Goal: Check status

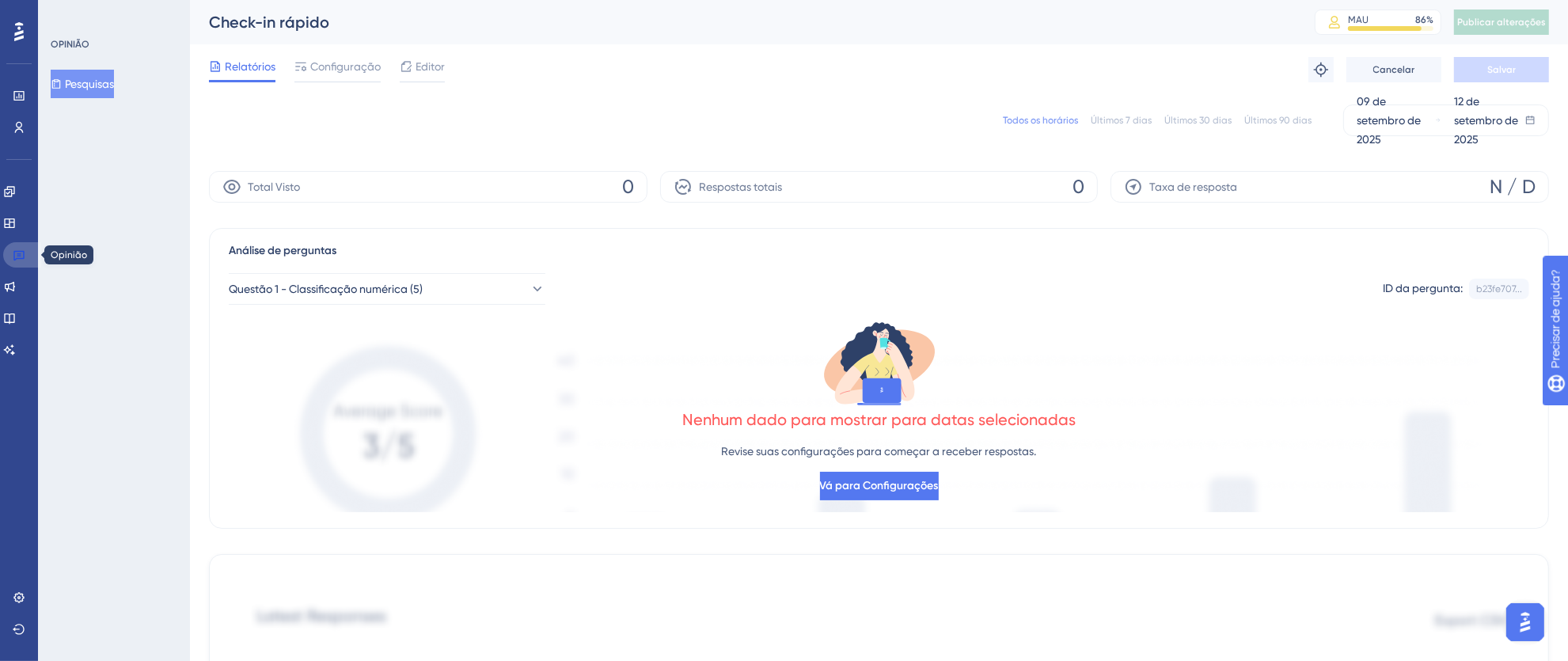
click at [16, 255] on icon at bounding box center [19, 255] width 13 height 13
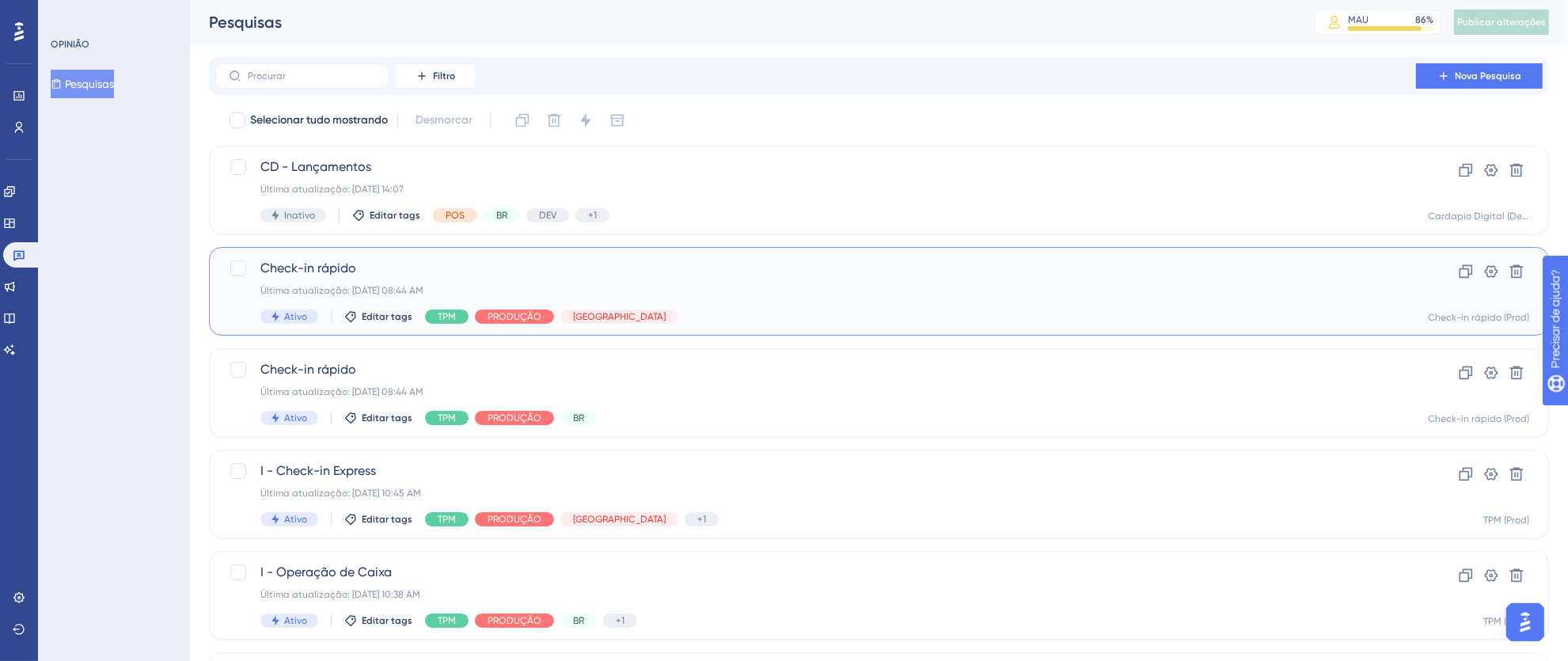
click at [1131, 296] on div "Check-in rápido Última atualização: [DATE] 08:44 AM Ativo Editar tags TPM PRODU…" at bounding box center [816, 292] width 1110 height 65
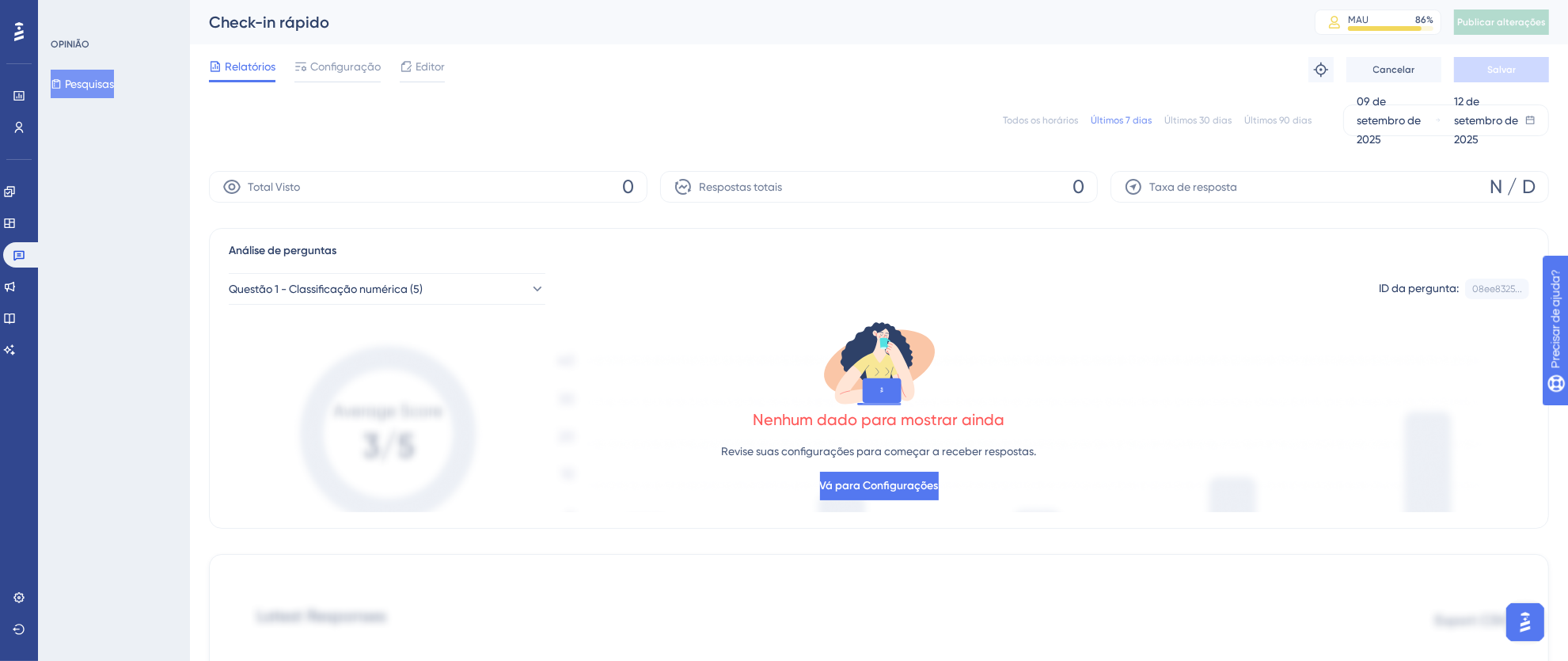
click at [1022, 114] on font "Todos os horários" at bounding box center [1040, 120] width 75 height 11
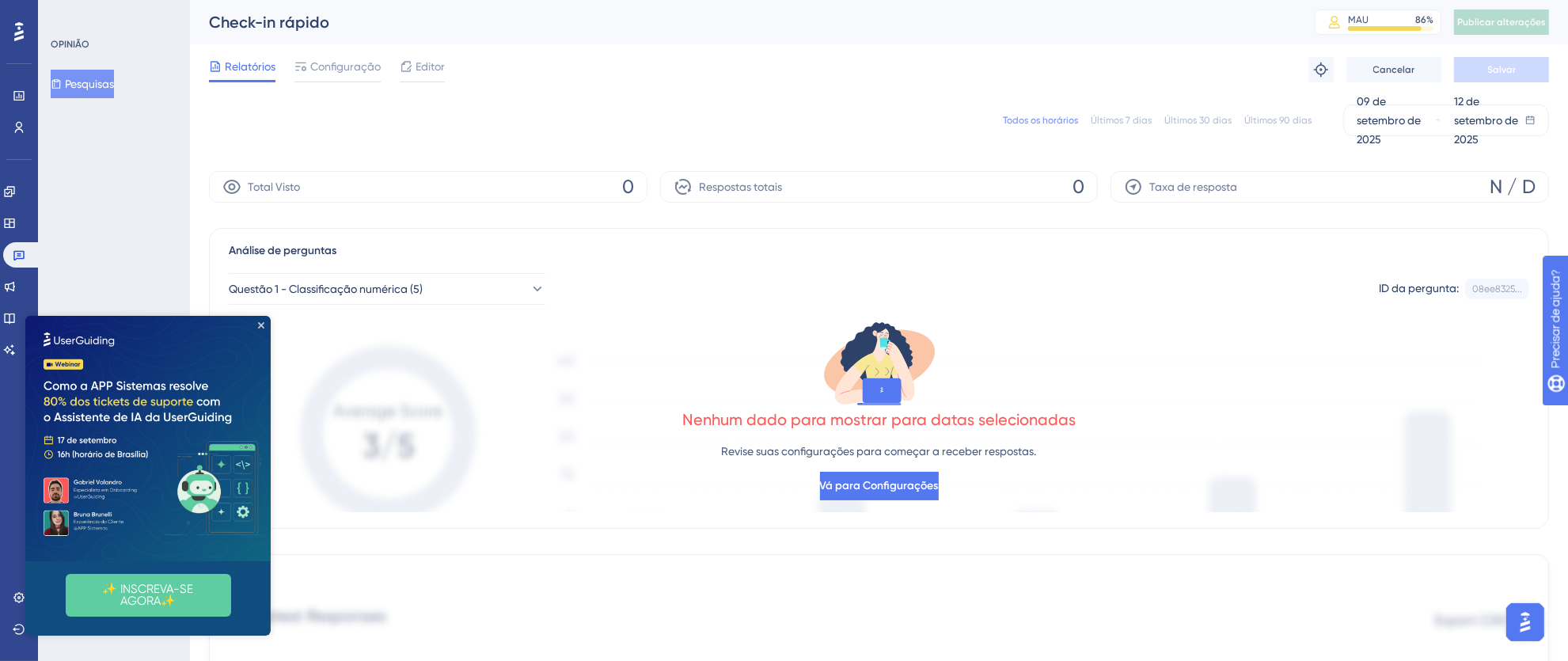
click at [266, 320] on img at bounding box center [148, 439] width 245 height 245
click at [22, 252] on icon at bounding box center [19, 255] width 13 height 13
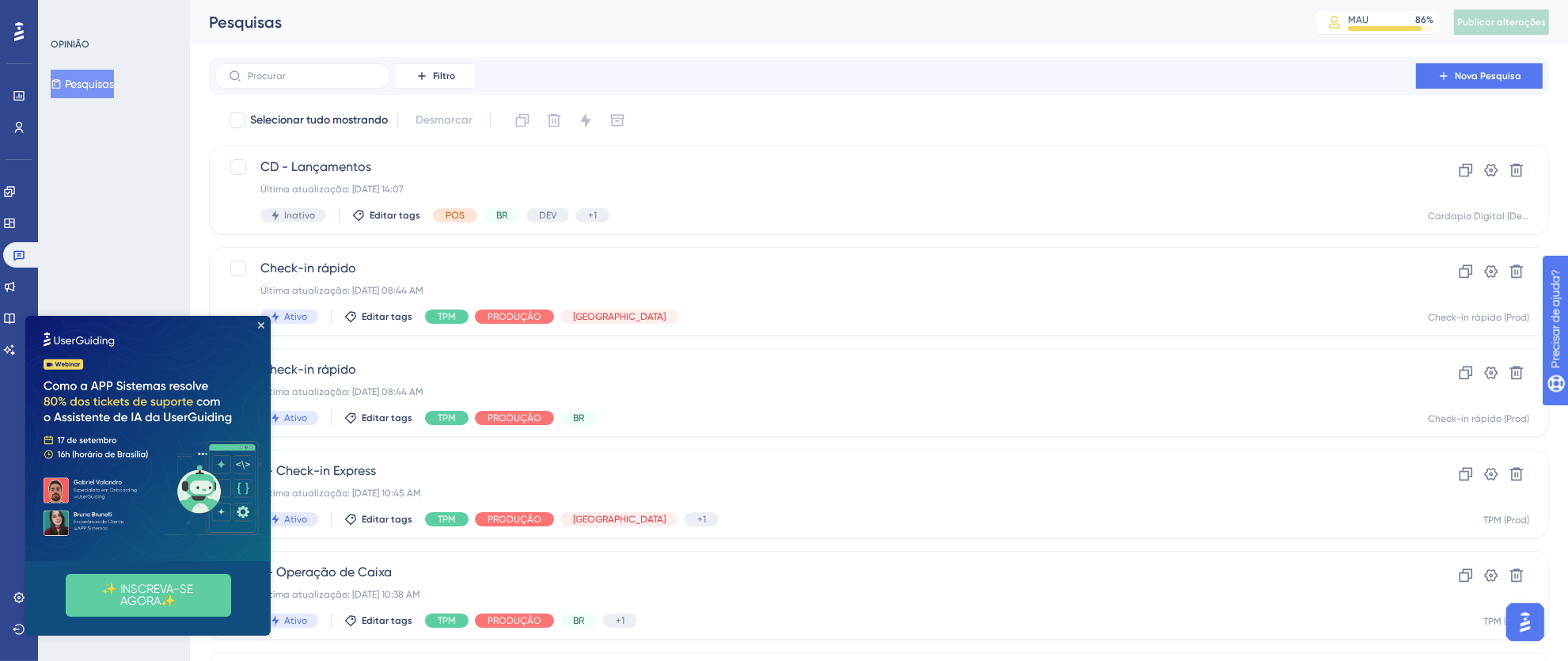
click at [268, 326] on img at bounding box center [148, 439] width 245 height 245
click at [258, 325] on icon "Fechar visualização" at bounding box center [261, 326] width 6 height 6
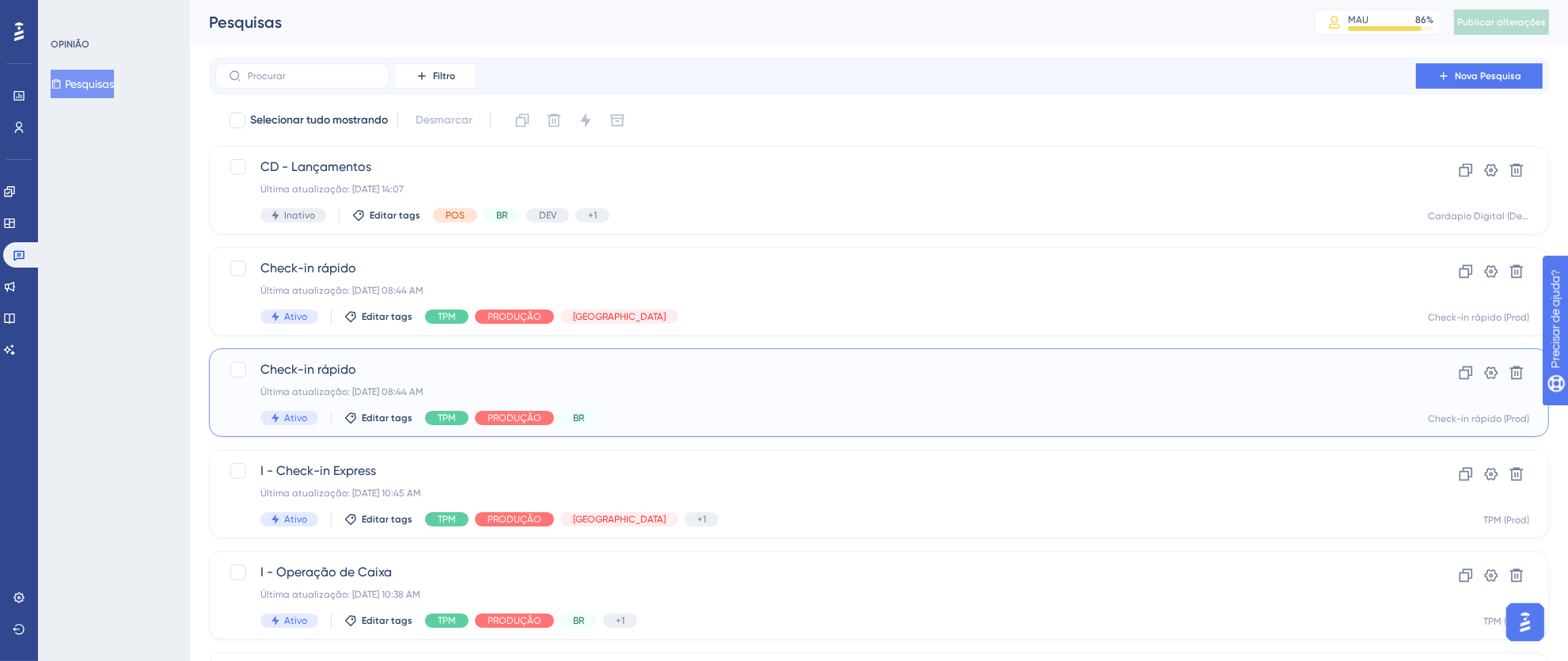
click at [949, 374] on span "Check-in rápido" at bounding box center [816, 369] width 1110 height 19
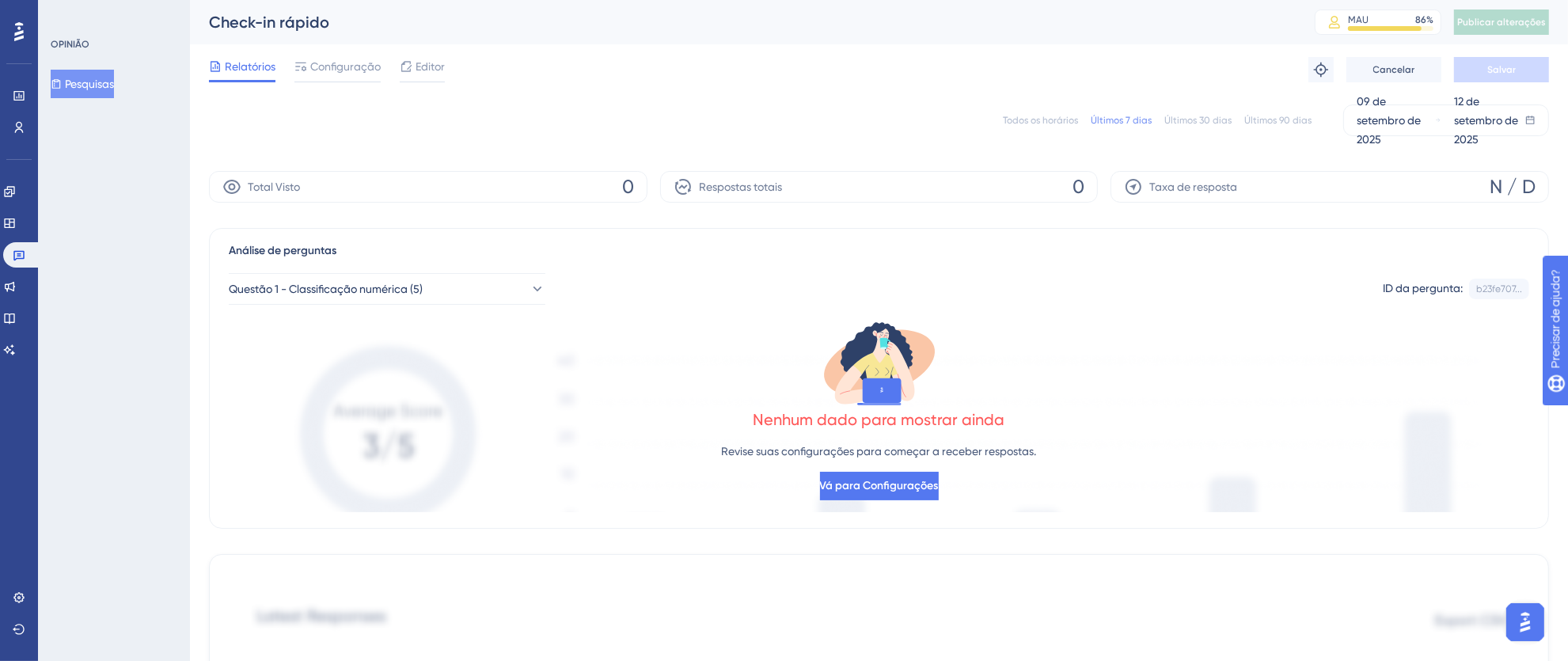
click at [1053, 111] on div "Todos os horários Últimos 7 dias Últimos 30 dias Últimos 90 dias [DATE] [DATE]" at bounding box center [878, 120] width 1340 height 32
click at [1054, 117] on font "Todos os horários" at bounding box center [1040, 120] width 75 height 11
click at [28, 257] on link at bounding box center [22, 254] width 38 height 25
click at [11, 313] on link at bounding box center [10, 318] width 13 height 25
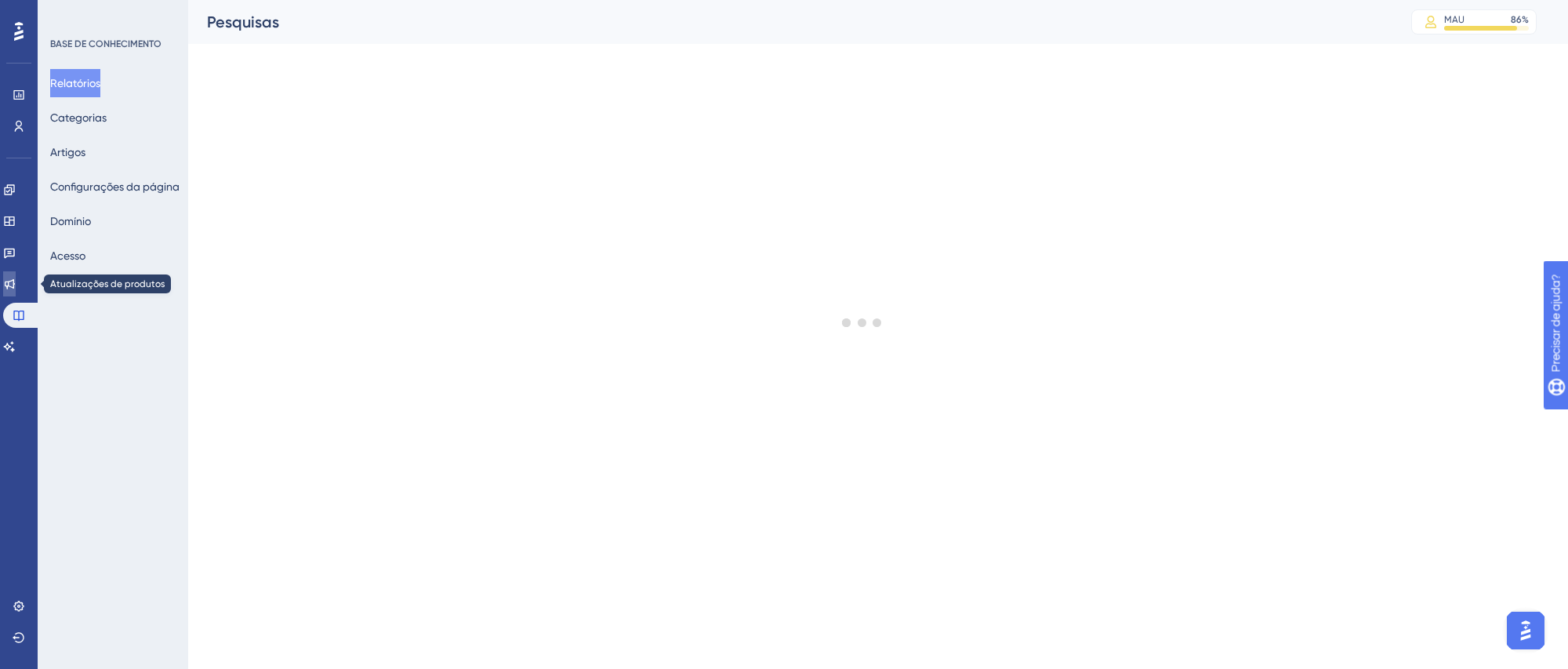
click at [12, 281] on icon at bounding box center [10, 284] width 13 height 13
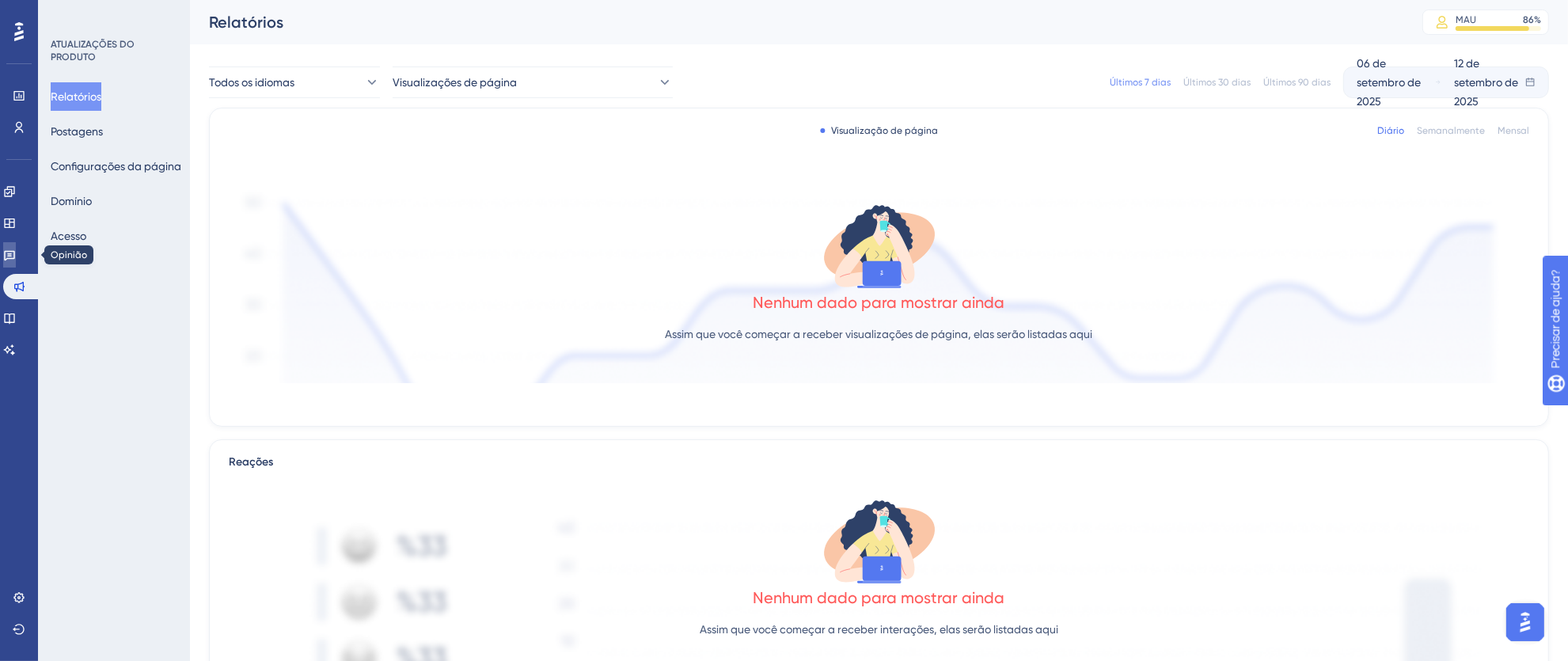
click at [13, 260] on icon at bounding box center [10, 255] width 13 height 13
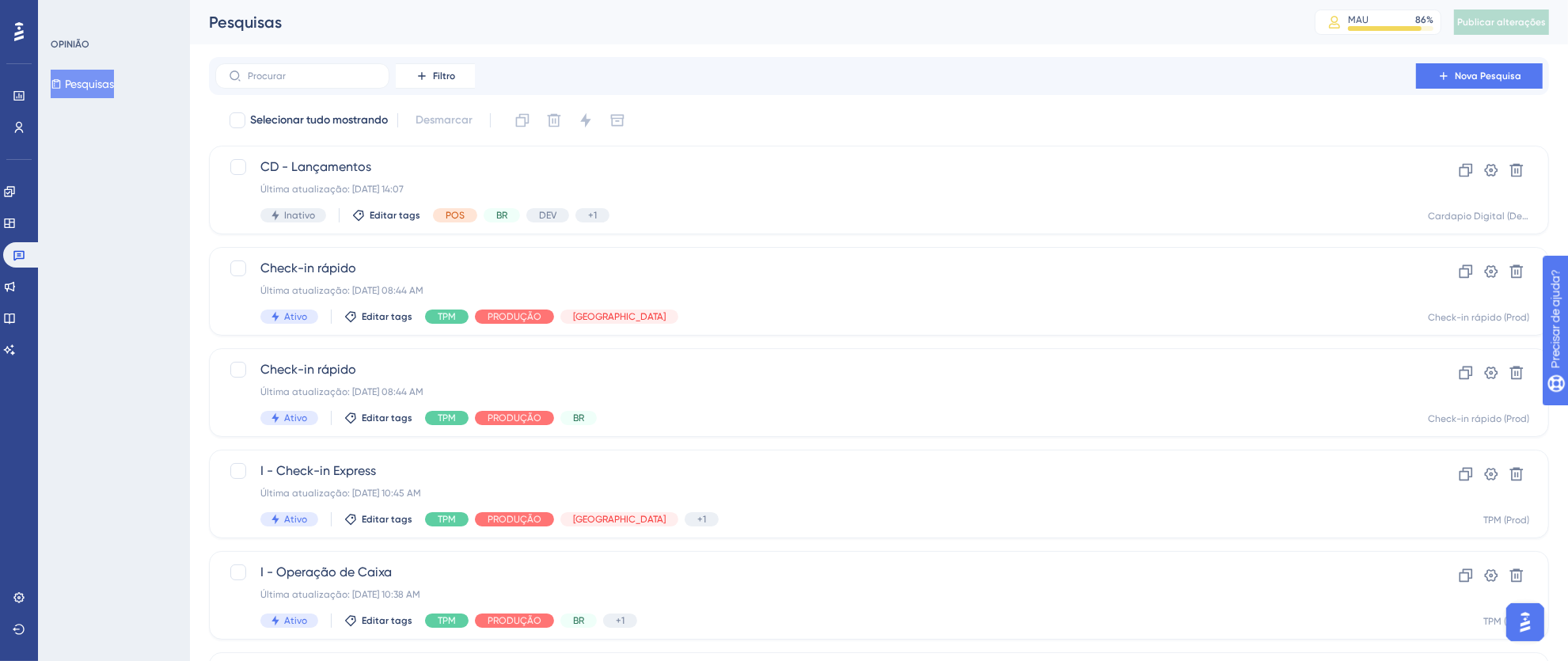
click at [8, 33] on div at bounding box center [19, 31] width 25 height 25
